Goal: Task Accomplishment & Management: Complete application form

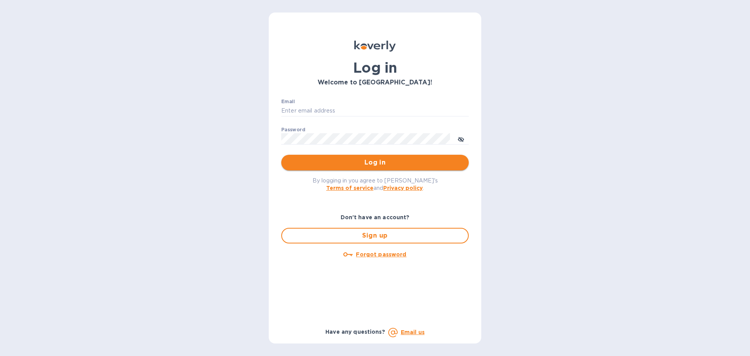
type input "[PERSON_NAME][EMAIL_ADDRESS][DOMAIN_NAME]"
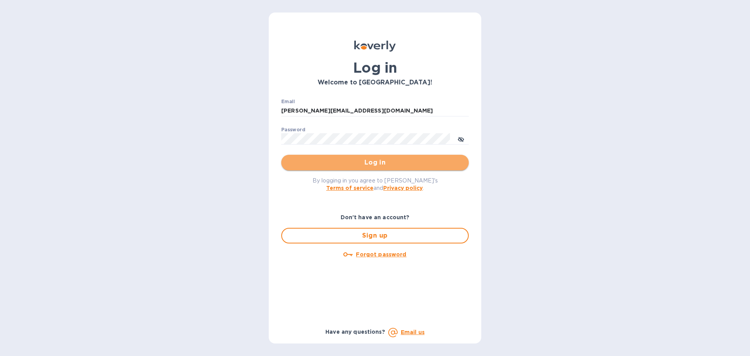
click at [393, 159] on span "Log in" at bounding box center [375, 162] width 175 height 9
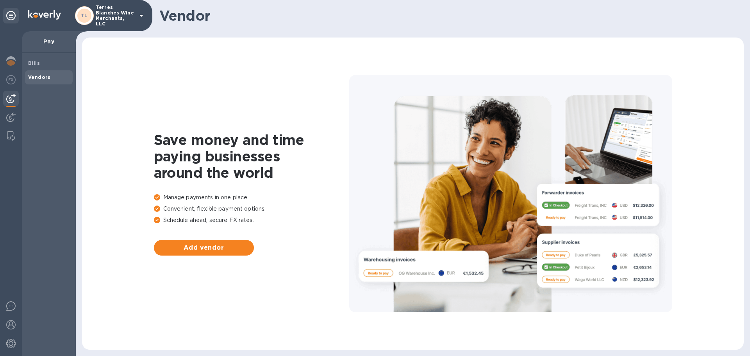
click at [102, 12] on p "Terres Blanches Wine Merchants, LLC" at bounding box center [115, 16] width 39 height 22
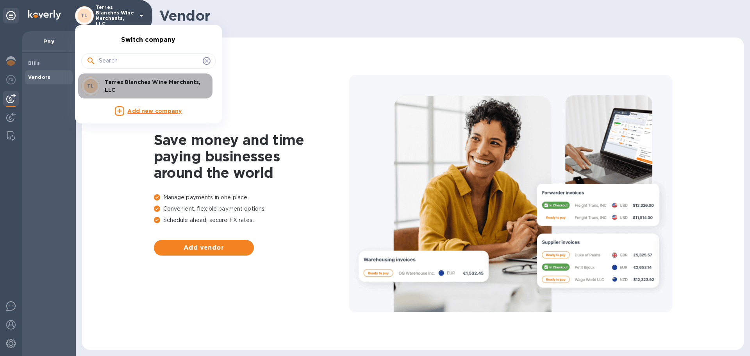
click at [129, 88] on p "Terres Blanches Wine Merchants, LLC" at bounding box center [154, 86] width 98 height 16
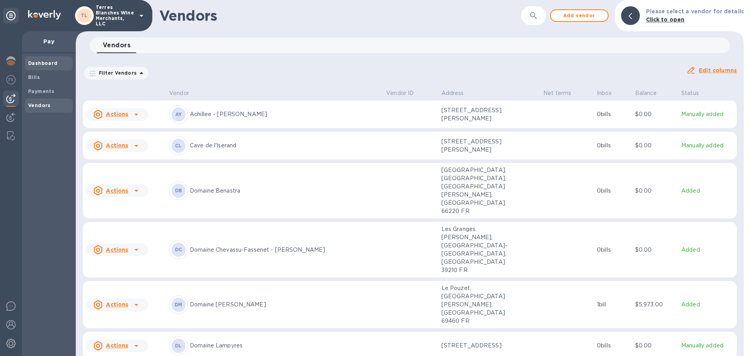
click at [36, 62] on b "Dashboard" at bounding box center [43, 63] width 30 height 6
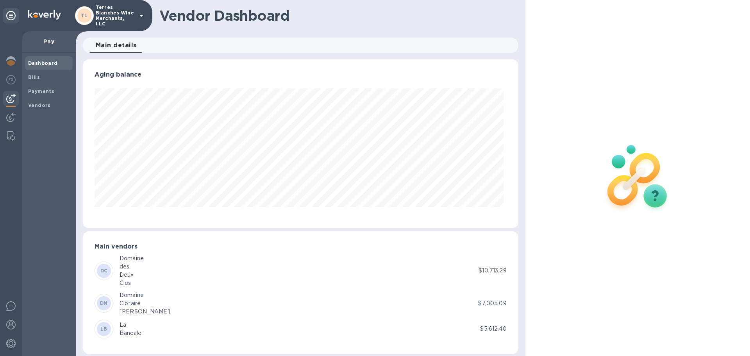
scroll to position [169, 432]
click at [34, 77] on b "Bills" at bounding box center [34, 77] width 12 height 6
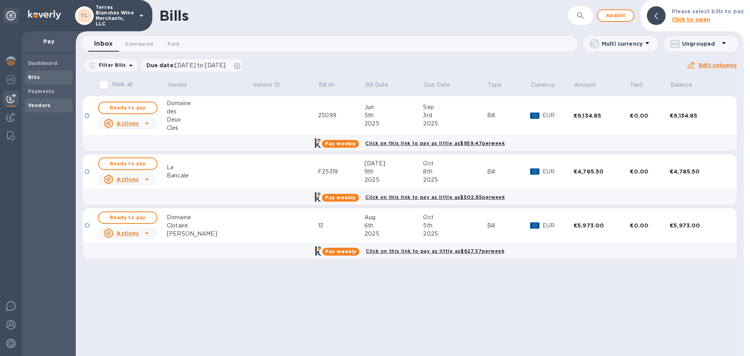
click at [45, 104] on b "Vendors" at bounding box center [39, 105] width 23 height 6
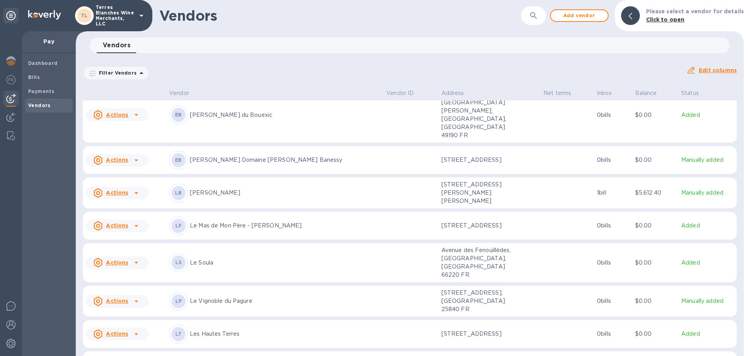
scroll to position [506, 0]
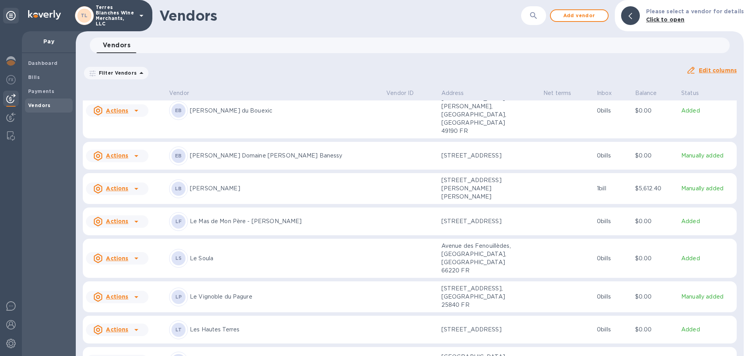
click at [269, 320] on div "LT Les Hautes Terres" at bounding box center [274, 329] width 211 height 19
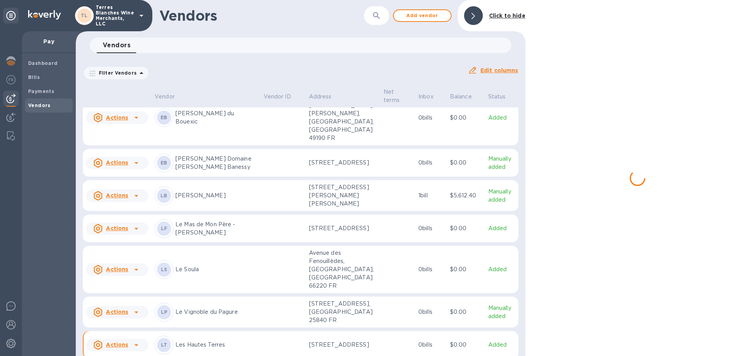
scroll to position [618, 0]
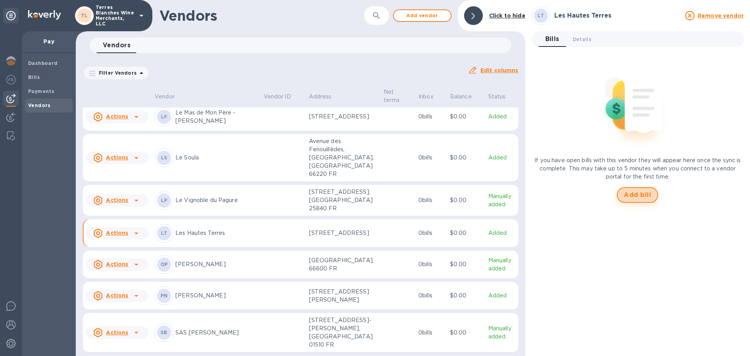
click at [650, 192] on span "Add bill" at bounding box center [637, 194] width 27 height 9
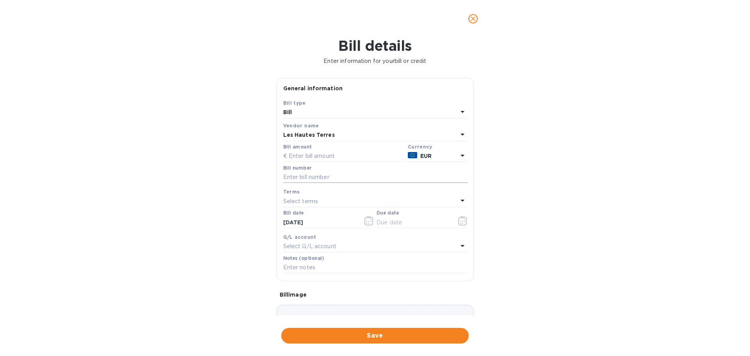
click at [300, 177] on input "text" at bounding box center [375, 177] width 184 height 12
type input "FA00005808"
click at [327, 198] on div "Select terms" at bounding box center [370, 201] width 175 height 11
click at [312, 302] on p "Net 90" at bounding box center [371, 304] width 165 height 8
type input "11/10/2025"
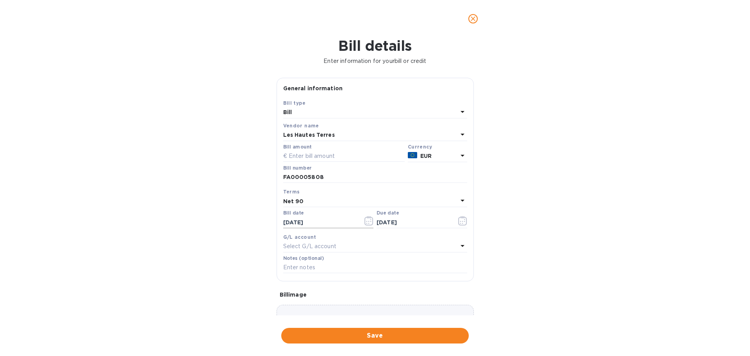
click at [364, 221] on icon "button" at bounding box center [368, 220] width 9 height 9
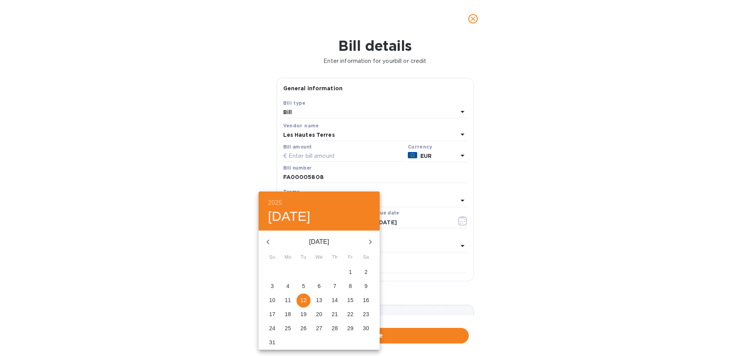
click at [268, 239] on icon "button" at bounding box center [267, 241] width 9 height 9
click at [366, 243] on icon "button" at bounding box center [370, 241] width 9 height 9
click at [335, 273] on p "5" at bounding box center [334, 272] width 3 height 8
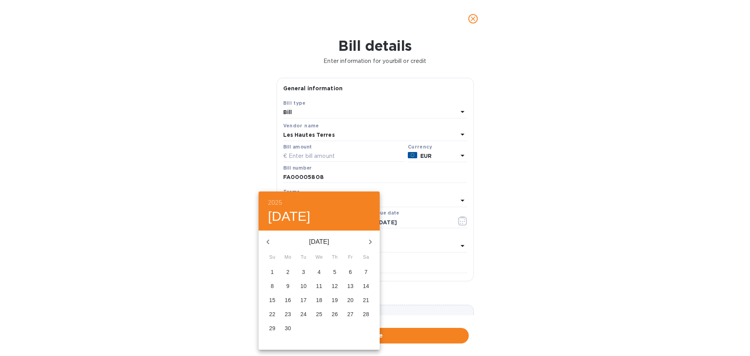
type input "06/05/2025"
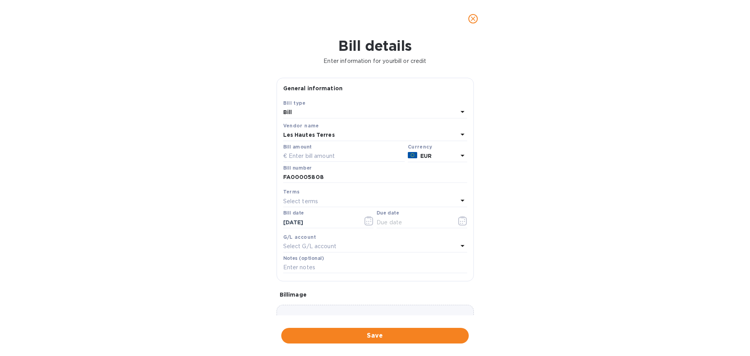
click at [179, 222] on div "Bill details Enter information for your bill or credit General information Save…" at bounding box center [375, 197] width 750 height 318
click at [308, 197] on p "Select terms" at bounding box center [300, 201] width 35 height 8
click at [309, 305] on p "Net 90" at bounding box center [371, 304] width 165 height 8
type input "09/03/2025"
click at [305, 159] on input "text" at bounding box center [343, 156] width 121 height 12
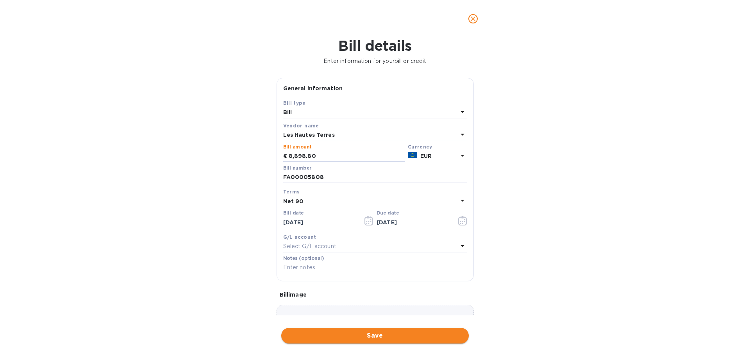
type input "8,898.80"
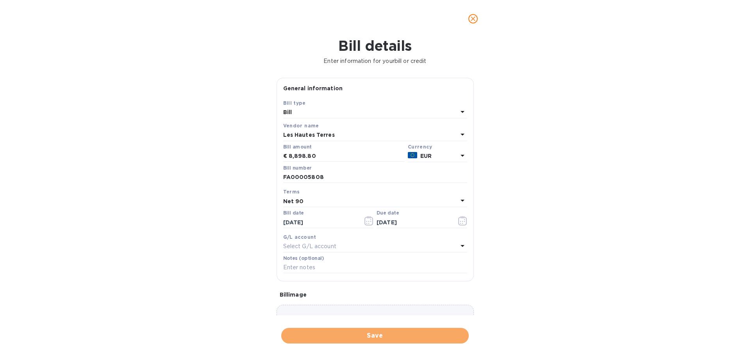
click at [359, 335] on span "Save" at bounding box center [375, 335] width 175 height 9
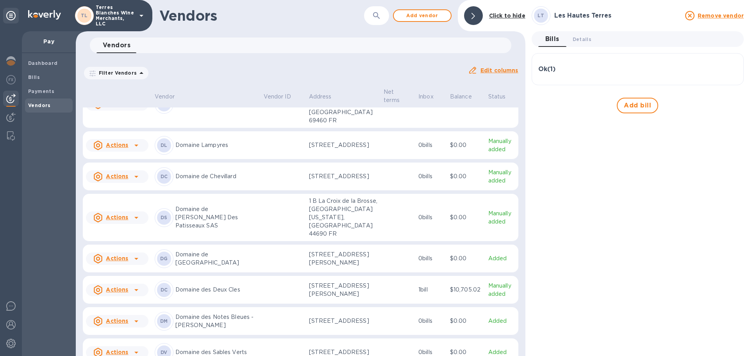
scroll to position [203, 0]
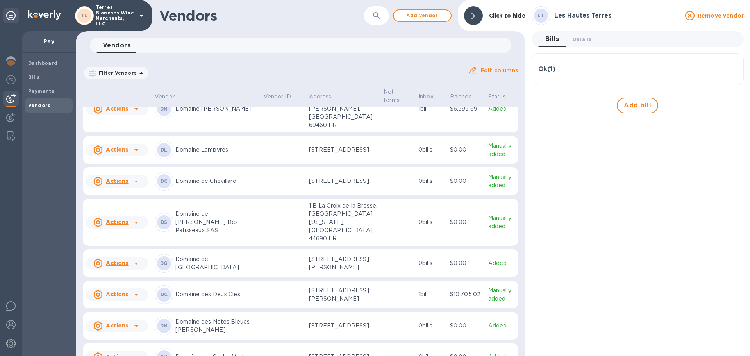
click at [206, 153] on p "Domaine Lampyres" at bounding box center [216, 150] width 82 height 8
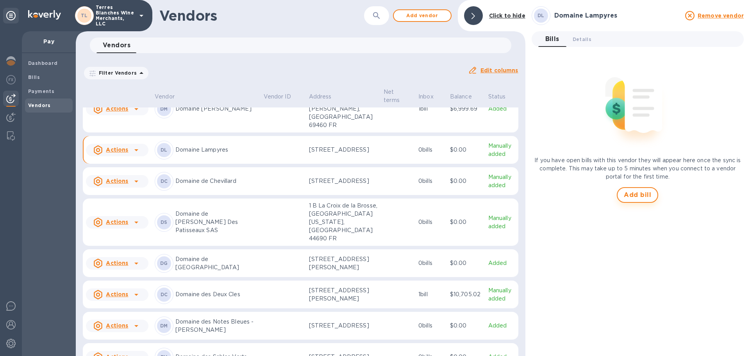
click at [643, 196] on span "Add bill" at bounding box center [637, 194] width 27 height 9
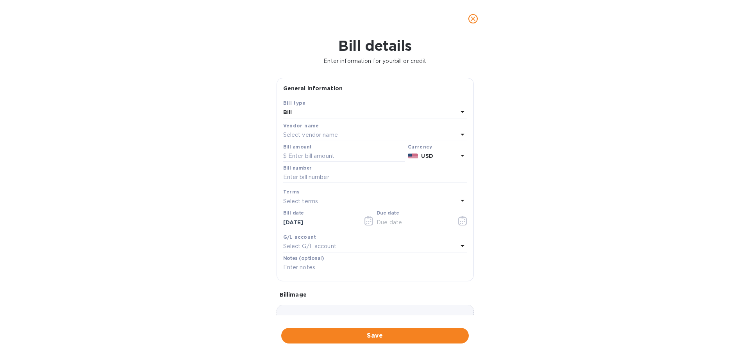
type input "11/10/2025"
drag, startPoint x: 643, startPoint y: 196, endPoint x: 307, endPoint y: 154, distance: 339.0
click at [307, 154] on input "text" at bounding box center [343, 156] width 121 height 12
type input "12,684"
click at [231, 202] on div "Bill details Enter information for your bill or credit General information Save…" at bounding box center [375, 197] width 750 height 318
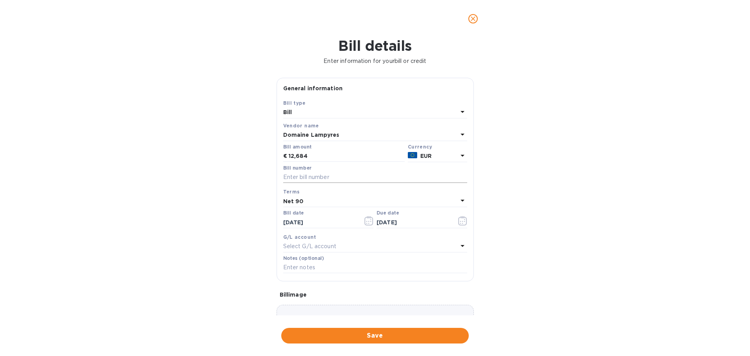
click at [313, 179] on input "text" at bounding box center [375, 177] width 184 height 12
type input "F2025-0199"
click at [207, 212] on div "Bill details Enter information for your bill or credit General information Save…" at bounding box center [375, 197] width 750 height 318
click at [369, 222] on icon "button" at bounding box center [368, 220] width 9 height 9
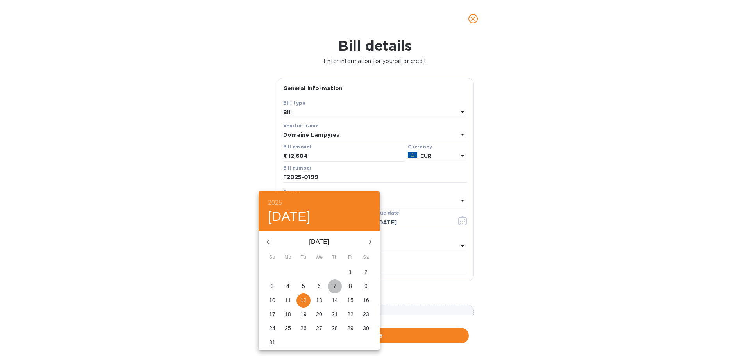
click at [335, 285] on p "7" at bounding box center [334, 286] width 3 height 8
type input "08/07/2025"
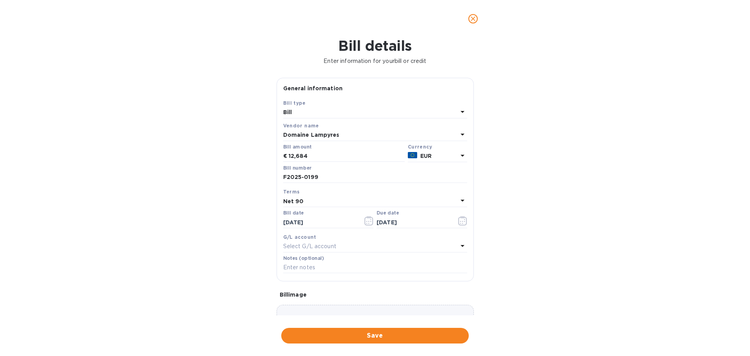
click at [200, 211] on div "Bill details Enter information for your bill or credit General information Save…" at bounding box center [375, 197] width 750 height 318
click at [209, 209] on div "Bill details Enter information for your bill or credit General information Save…" at bounding box center [375, 197] width 750 height 318
click at [460, 222] on icon "button" at bounding box center [462, 220] width 9 height 9
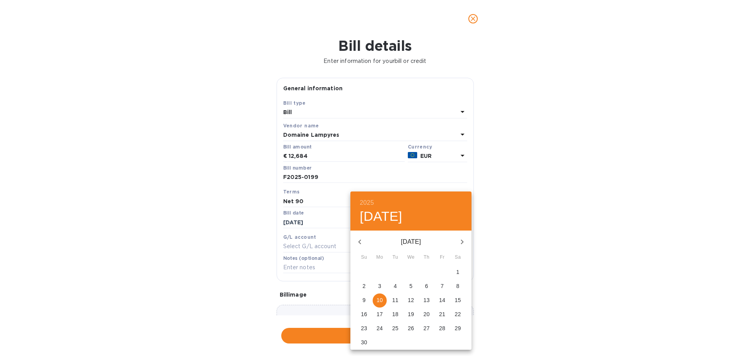
click at [439, 283] on span "7" at bounding box center [442, 286] width 14 height 8
type input "11/07/2025"
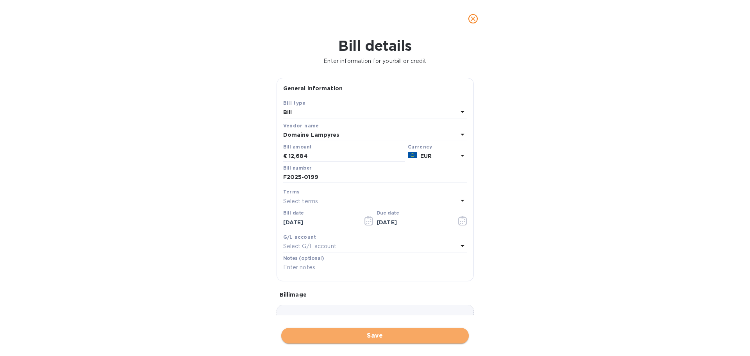
click at [387, 332] on span "Save" at bounding box center [375, 335] width 175 height 9
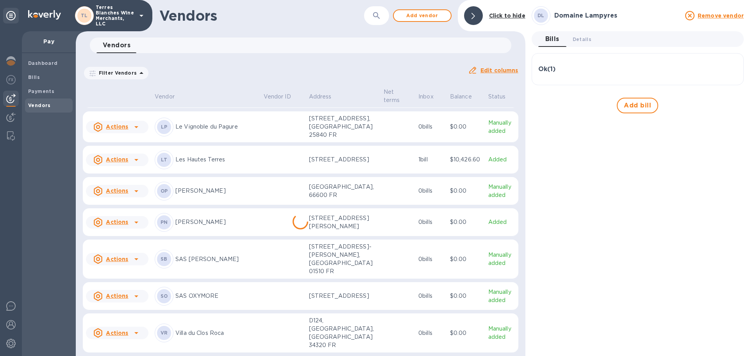
scroll to position [841, 0]
click at [195, 337] on p "Villa du Clos Roca" at bounding box center [216, 333] width 82 height 8
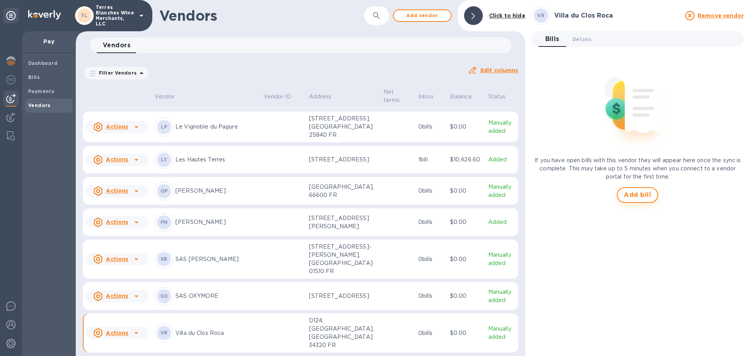
click at [636, 195] on span "Add bill" at bounding box center [637, 194] width 27 height 9
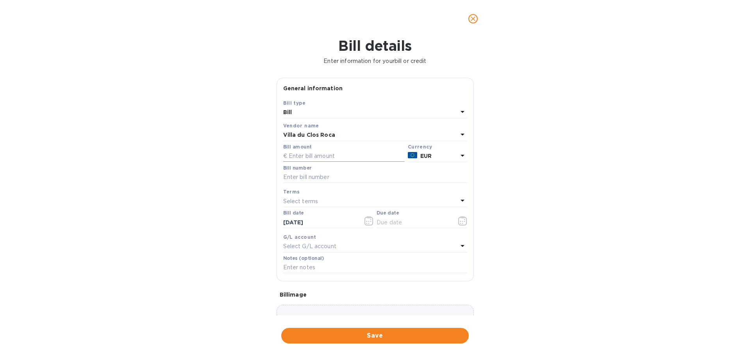
click at [313, 158] on input "text" at bounding box center [343, 156] width 121 height 12
type input "253,781"
click at [309, 154] on input "253,781" at bounding box center [347, 156] width 116 height 12
click at [302, 176] on input "text" at bounding box center [375, 177] width 184 height 12
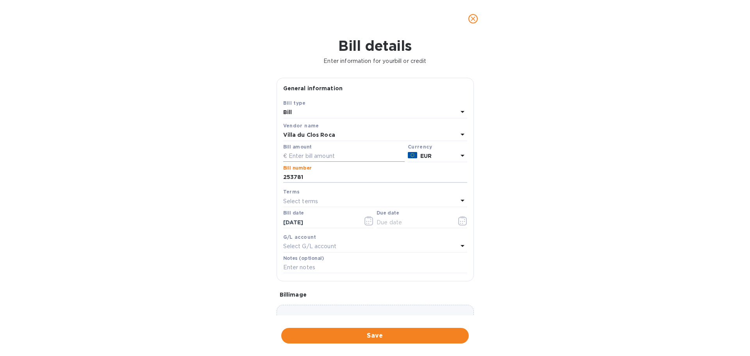
click at [316, 158] on input "text" at bounding box center [343, 156] width 121 height 12
click at [283, 176] on input "253781" at bounding box center [375, 177] width 184 height 12
type input "F253781"
click at [307, 154] on input "text" at bounding box center [343, 156] width 121 height 12
type input "7,257.60"
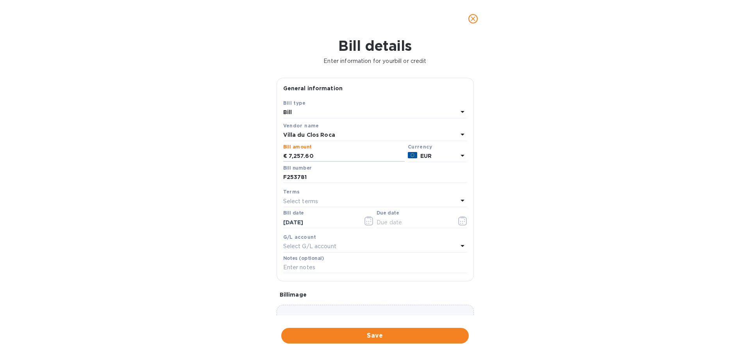
click at [155, 117] on div "Bill details Enter information for your bill or credit General information Save…" at bounding box center [375, 197] width 750 height 318
click at [361, 223] on button "button" at bounding box center [369, 220] width 18 height 19
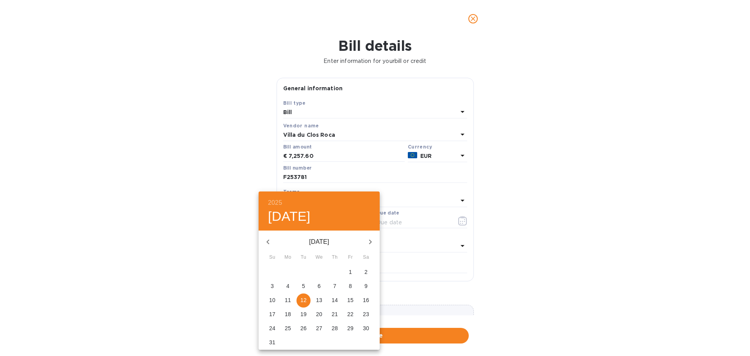
click at [348, 285] on span "8" at bounding box center [350, 286] width 14 height 8
type input "08/08/2025"
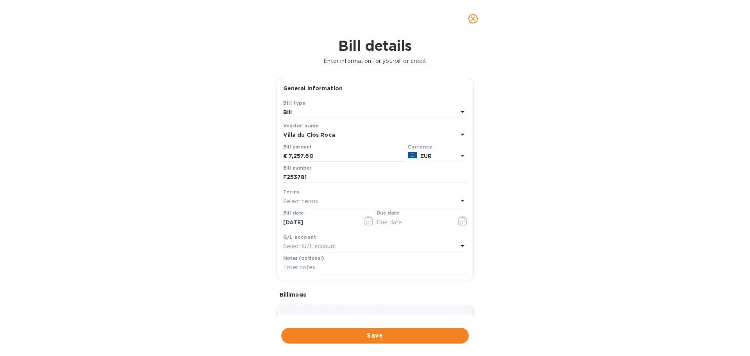
click at [204, 231] on div "Bill details Enter information for your bill or credit General information Save…" at bounding box center [375, 197] width 750 height 318
click at [326, 198] on div "Select terms" at bounding box center [370, 201] width 175 height 11
click at [300, 303] on p "Net 90" at bounding box center [371, 304] width 165 height 8
type input "11/06/2025"
click at [89, 207] on div "Bill details Enter information for your bill or credit General information Save…" at bounding box center [375, 197] width 750 height 318
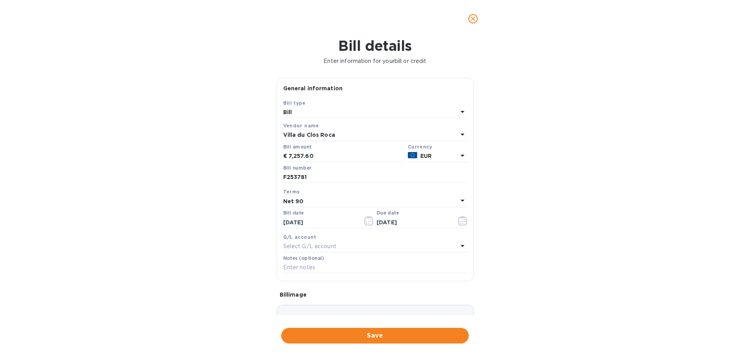
scroll to position [55, 0]
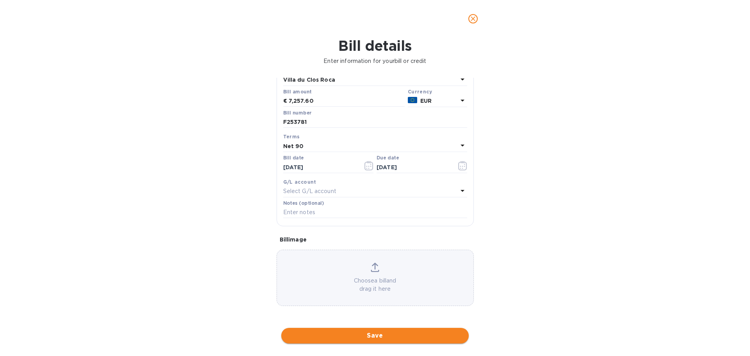
click at [361, 339] on span "Save" at bounding box center [375, 335] width 175 height 9
